Goal: Transaction & Acquisition: Obtain resource

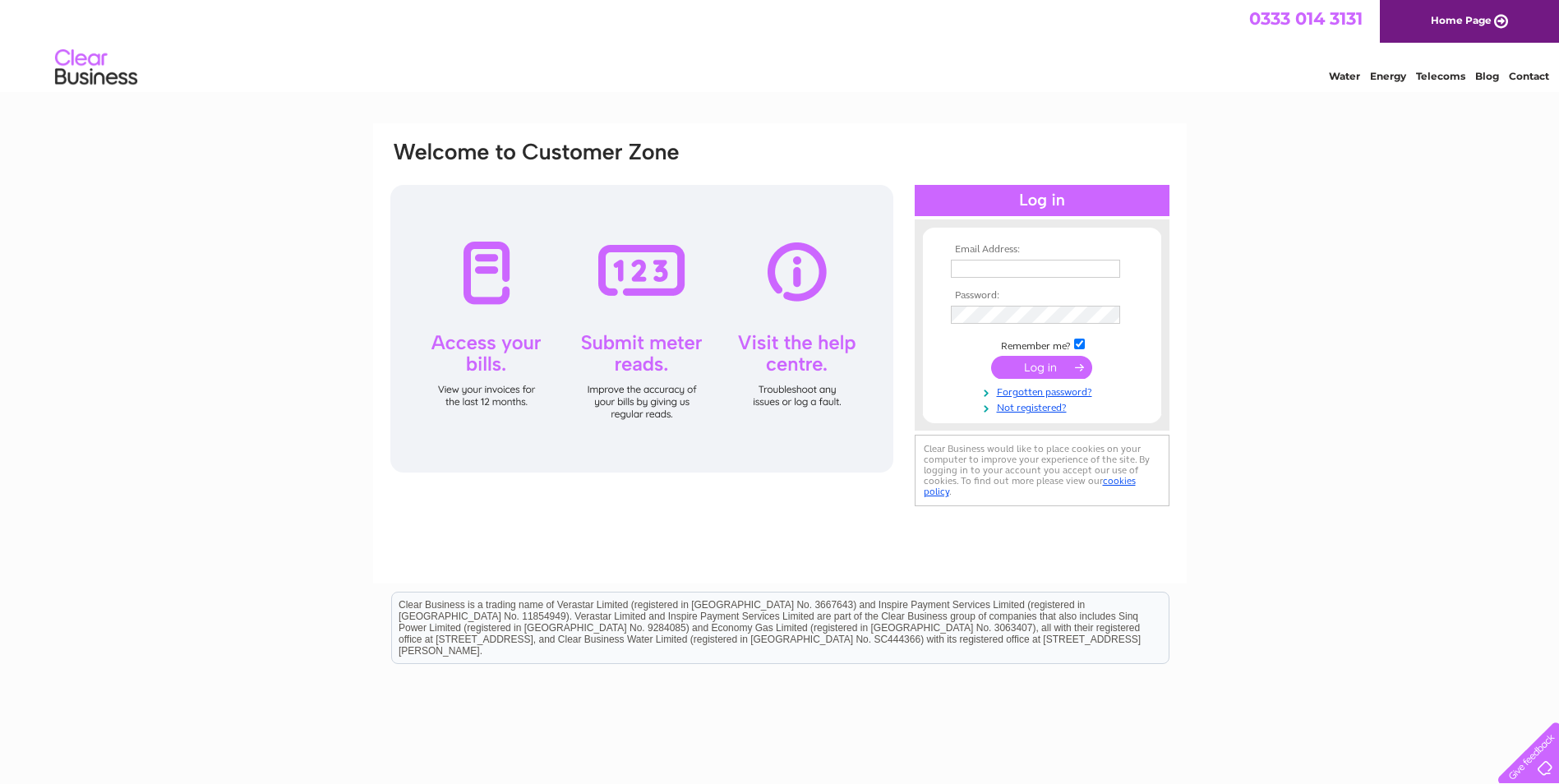
type input "samlazenbytanique1@outlook.com"
click at [1030, 370] on input "submit" at bounding box center [1041, 367] width 101 height 23
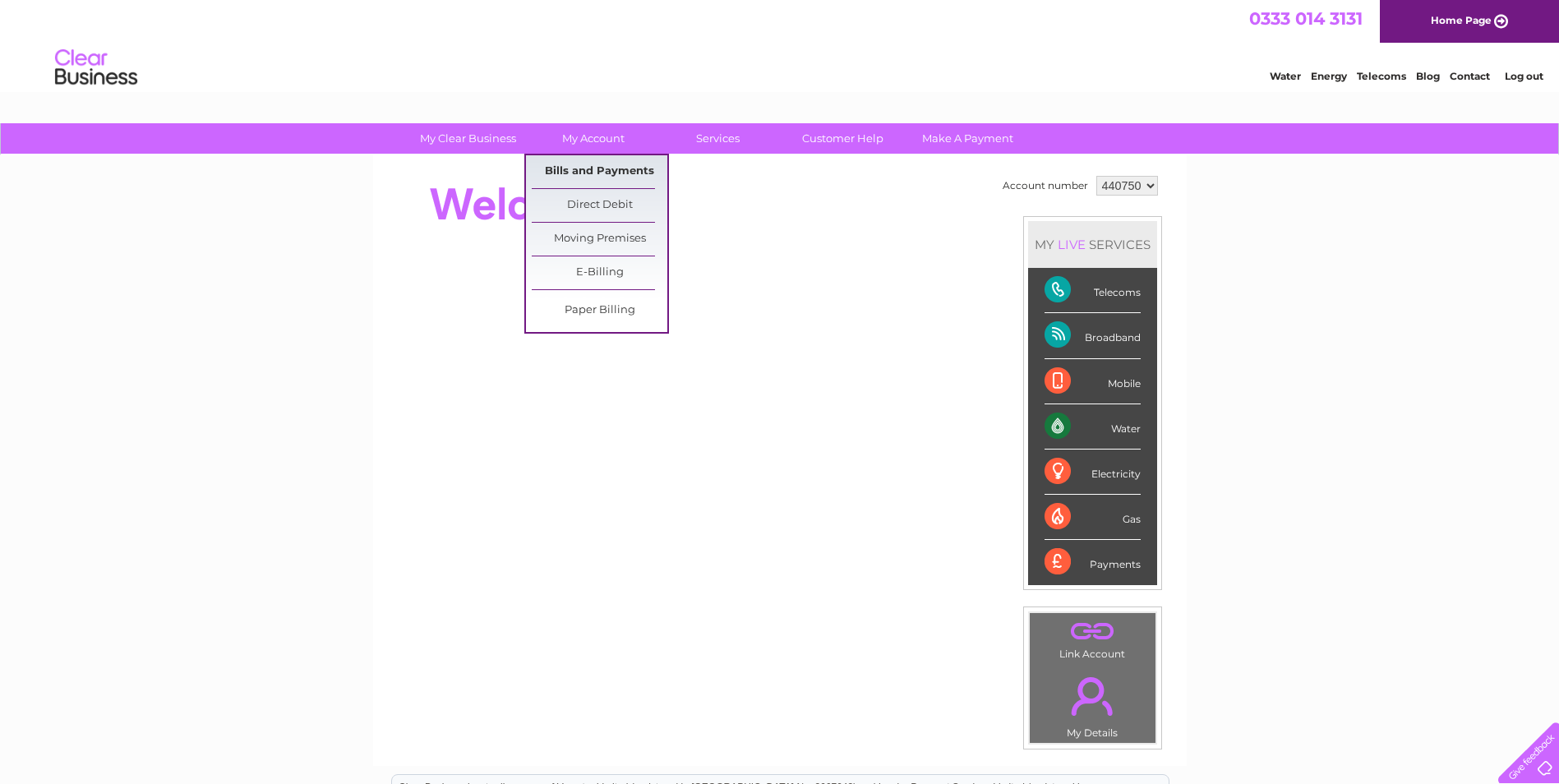
click at [591, 176] on link "Bills and Payments" at bounding box center [600, 172] width 136 height 33
click at [602, 169] on link "Bills and Payments" at bounding box center [600, 172] width 136 height 33
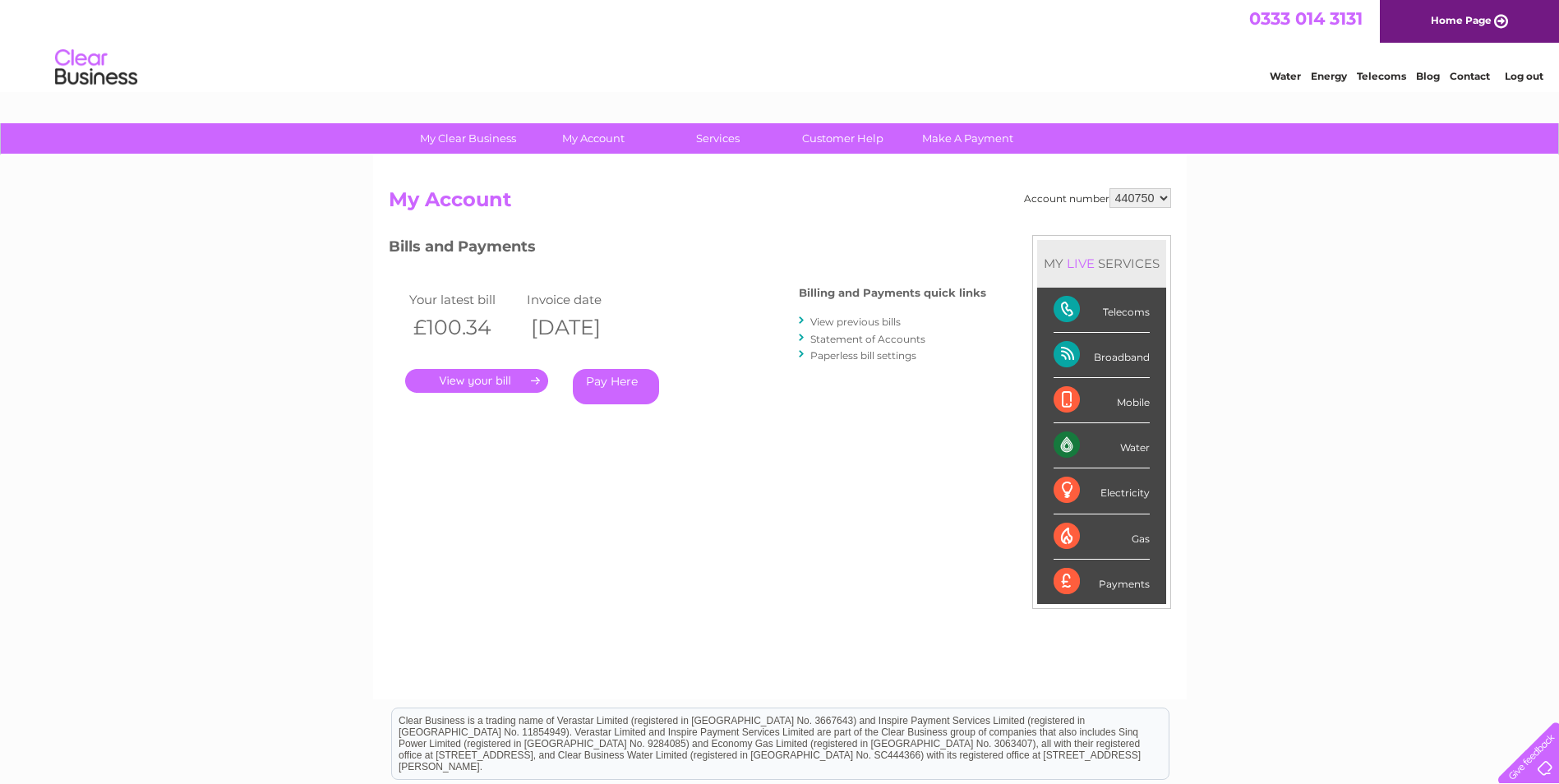
click at [500, 383] on link "." at bounding box center [477, 381] width 143 height 24
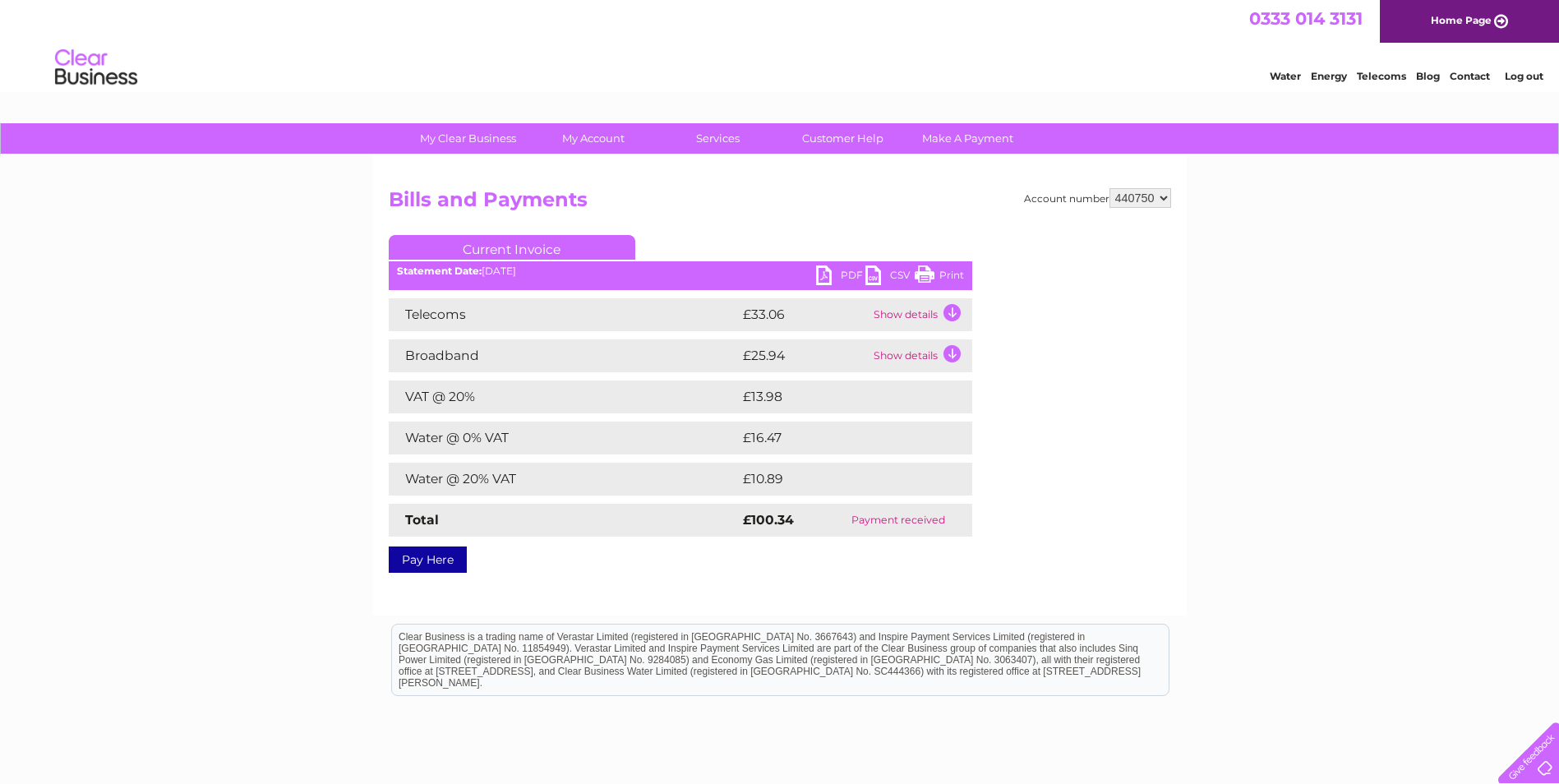
click at [839, 269] on link "PDF" at bounding box center [841, 277] width 50 height 24
